Goal: Navigation & Orientation: Find specific page/section

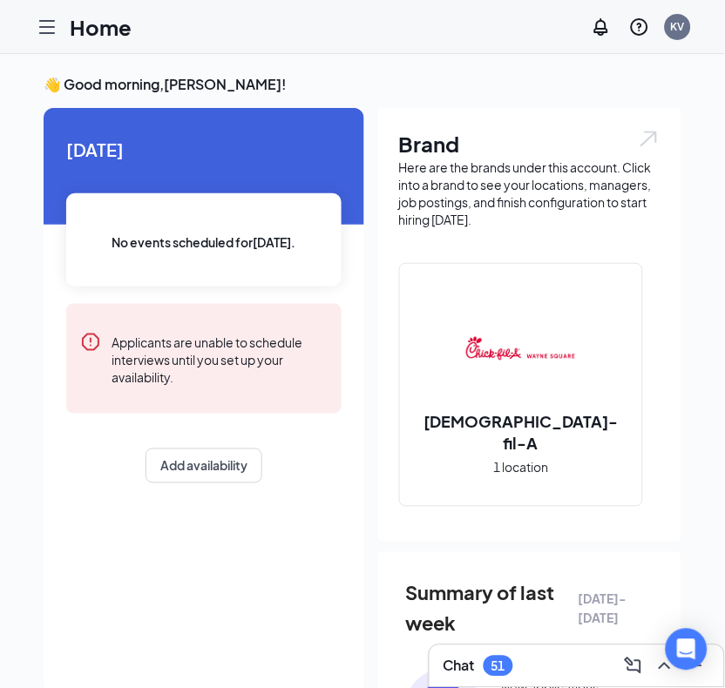
click at [53, 32] on icon "Hamburger" at bounding box center [47, 27] width 14 height 12
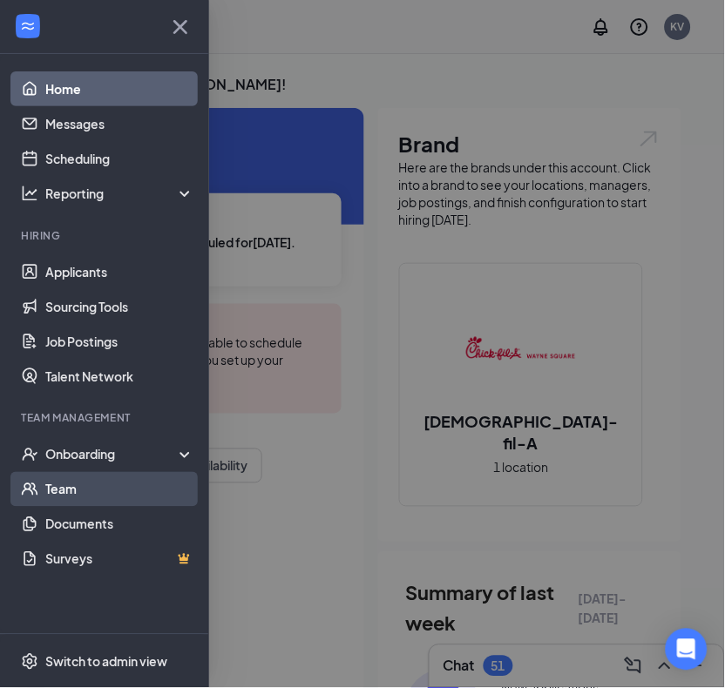
click at [66, 485] on link "Team" at bounding box center [119, 489] width 149 height 35
